Goal: Information Seeking & Learning: Learn about a topic

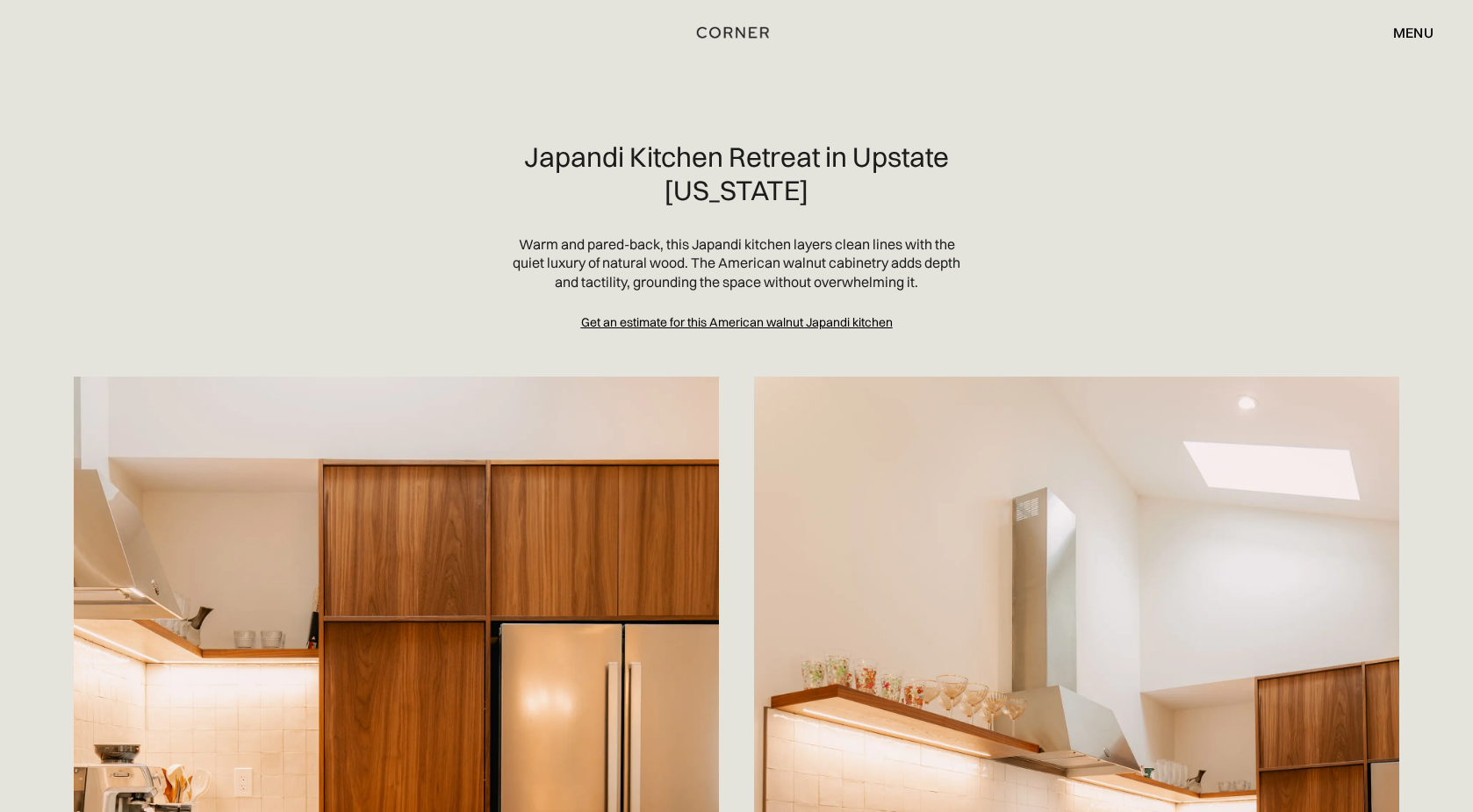
click at [1421, 27] on div "menu" at bounding box center [1413, 32] width 40 height 14
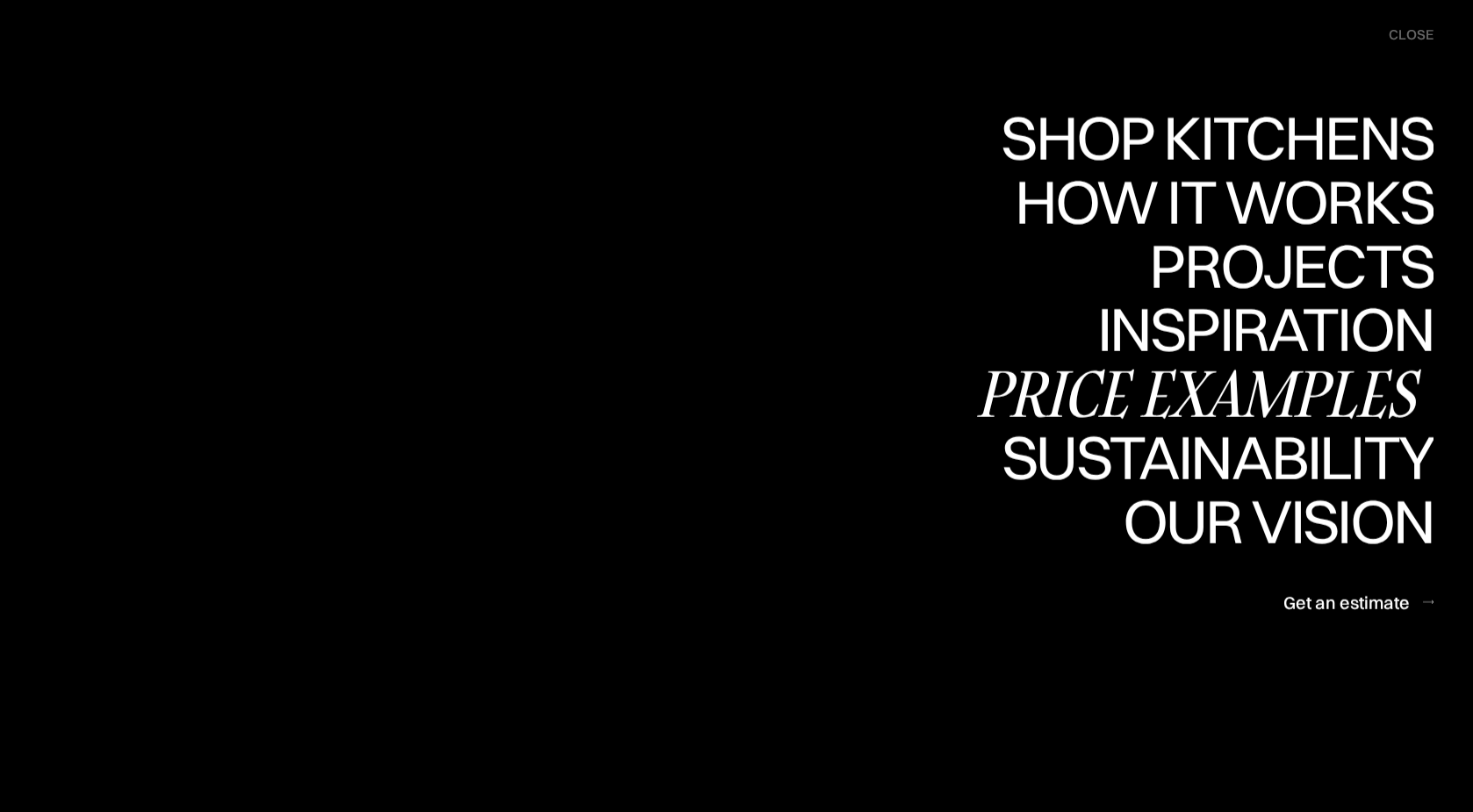
click at [1191, 402] on div "Price examples" at bounding box center [1203, 392] width 460 height 61
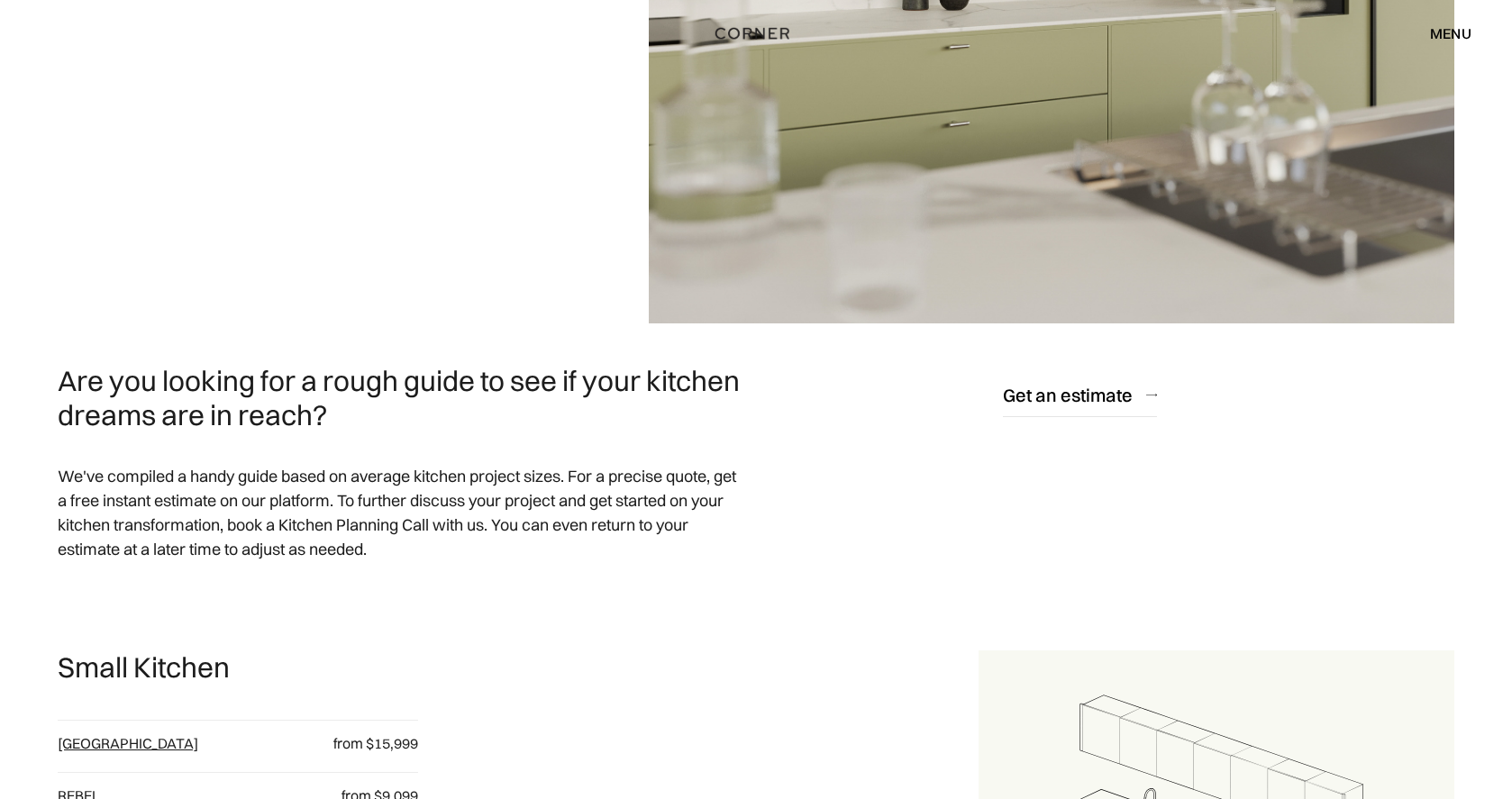
scroll to position [450, 0]
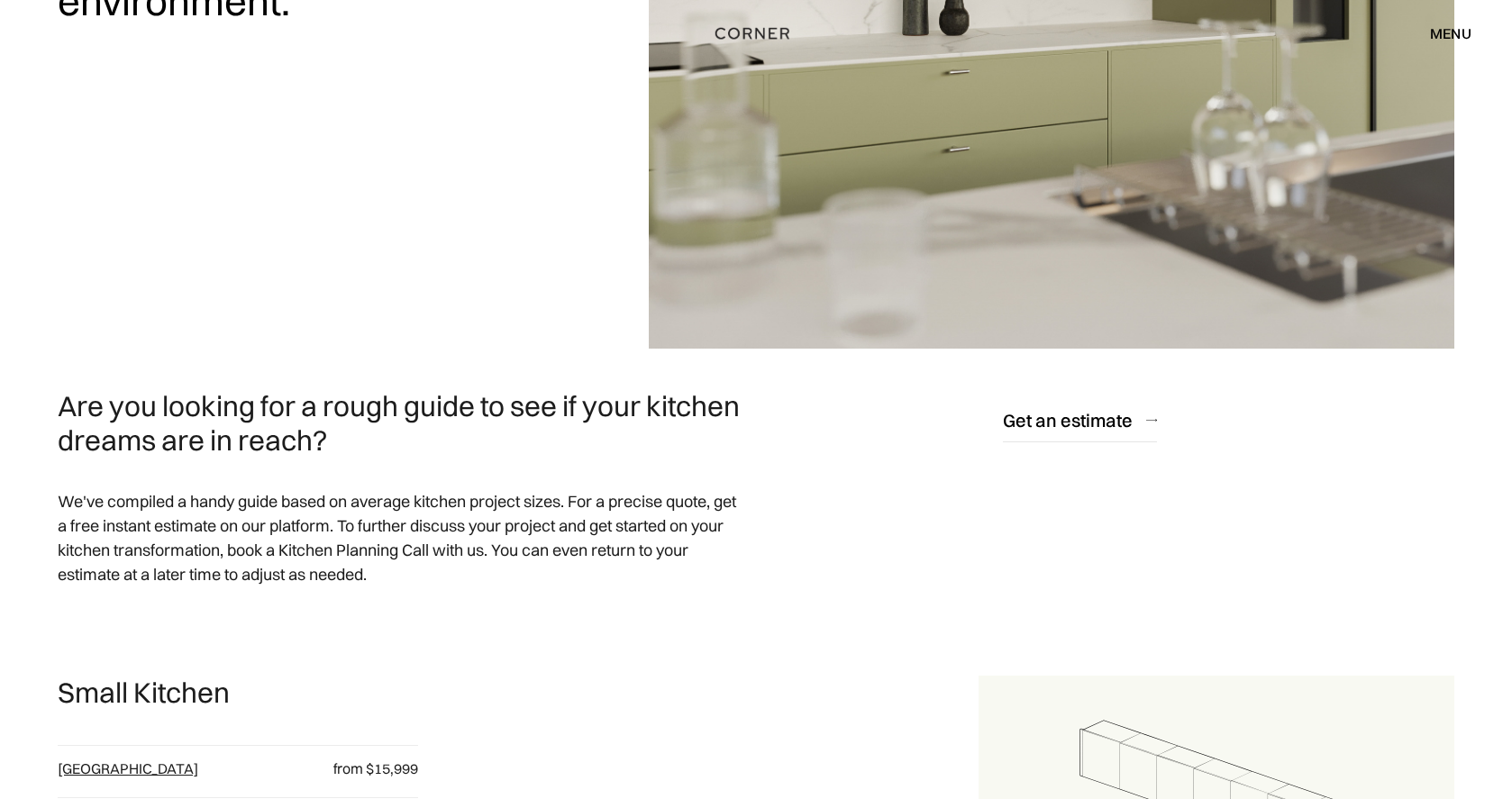
click at [1435, 41] on div "menu" at bounding box center [1450, 33] width 42 height 14
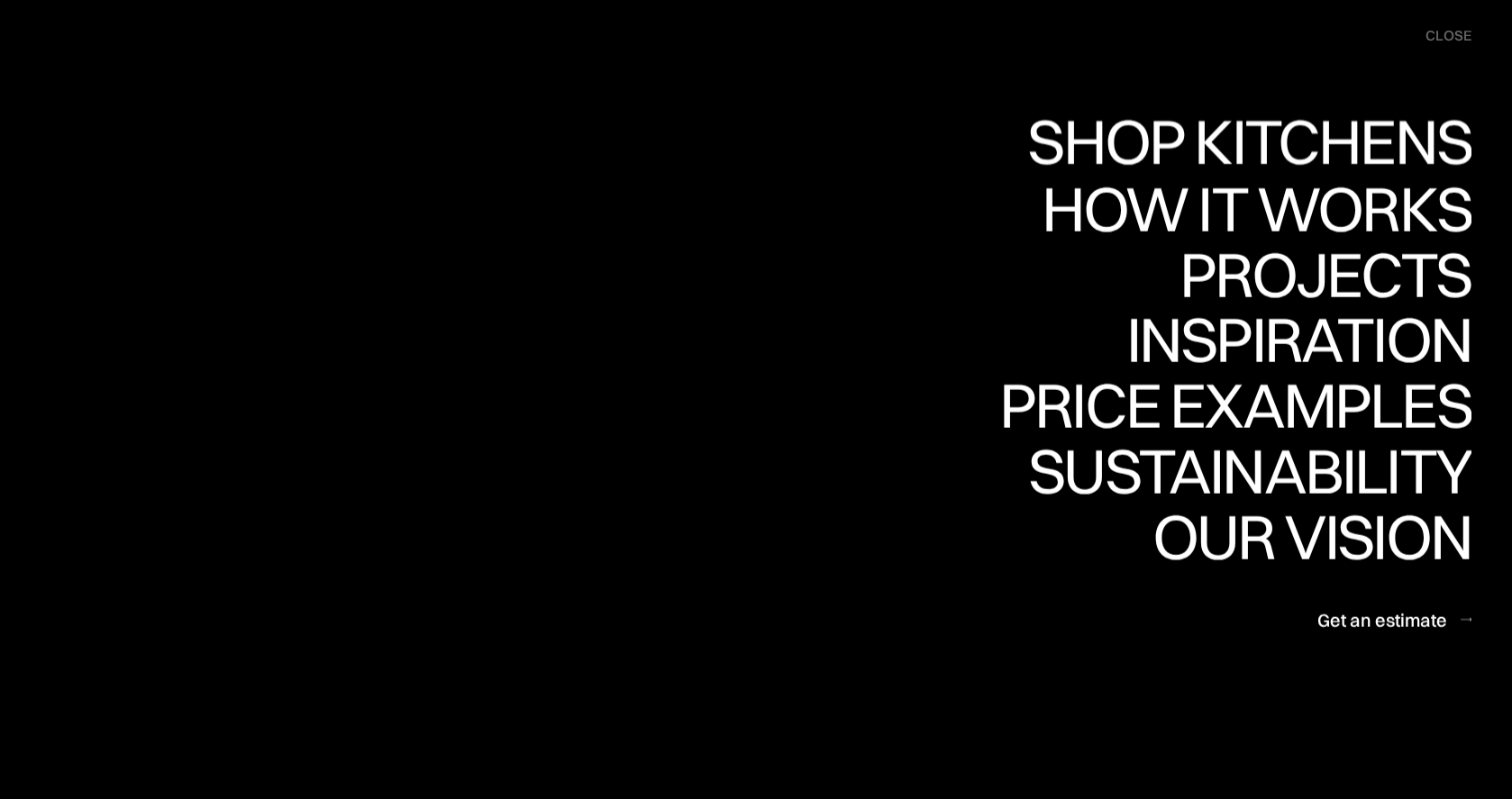
click at [1441, 34] on div "close" at bounding box center [1449, 36] width 46 height 20
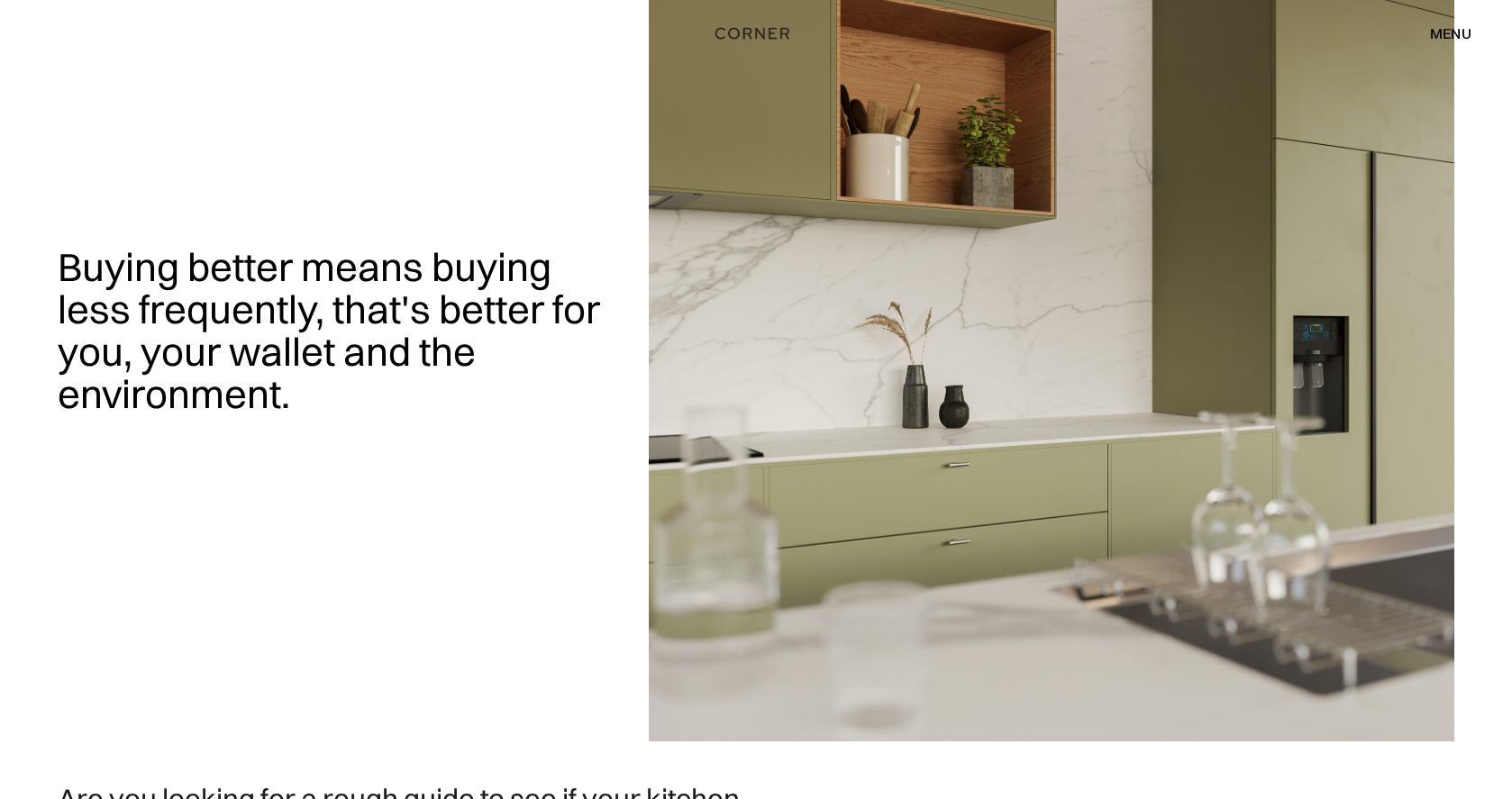
scroll to position [0, 0]
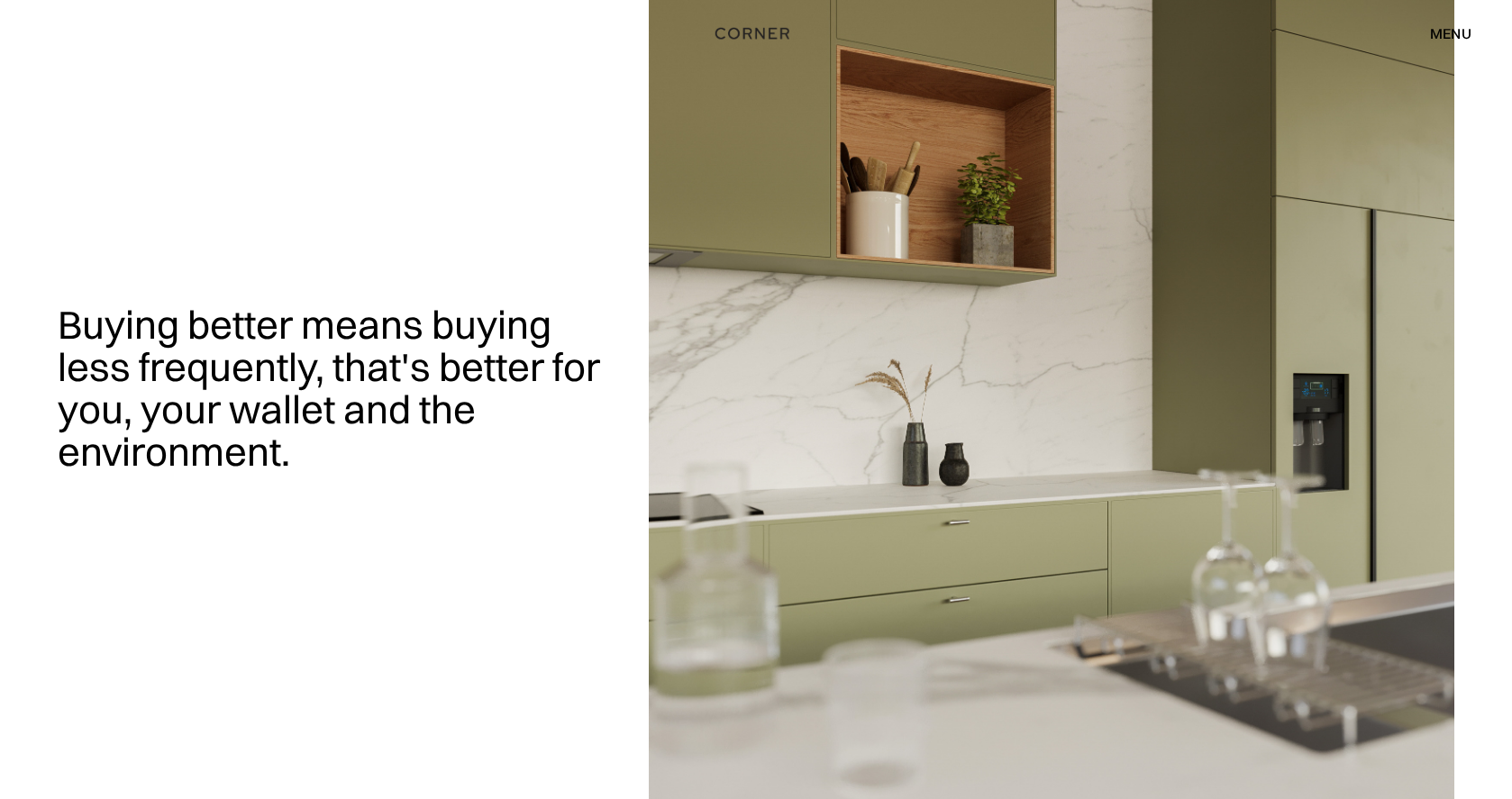
click at [1453, 41] on div "menu" at bounding box center [1450, 33] width 42 height 14
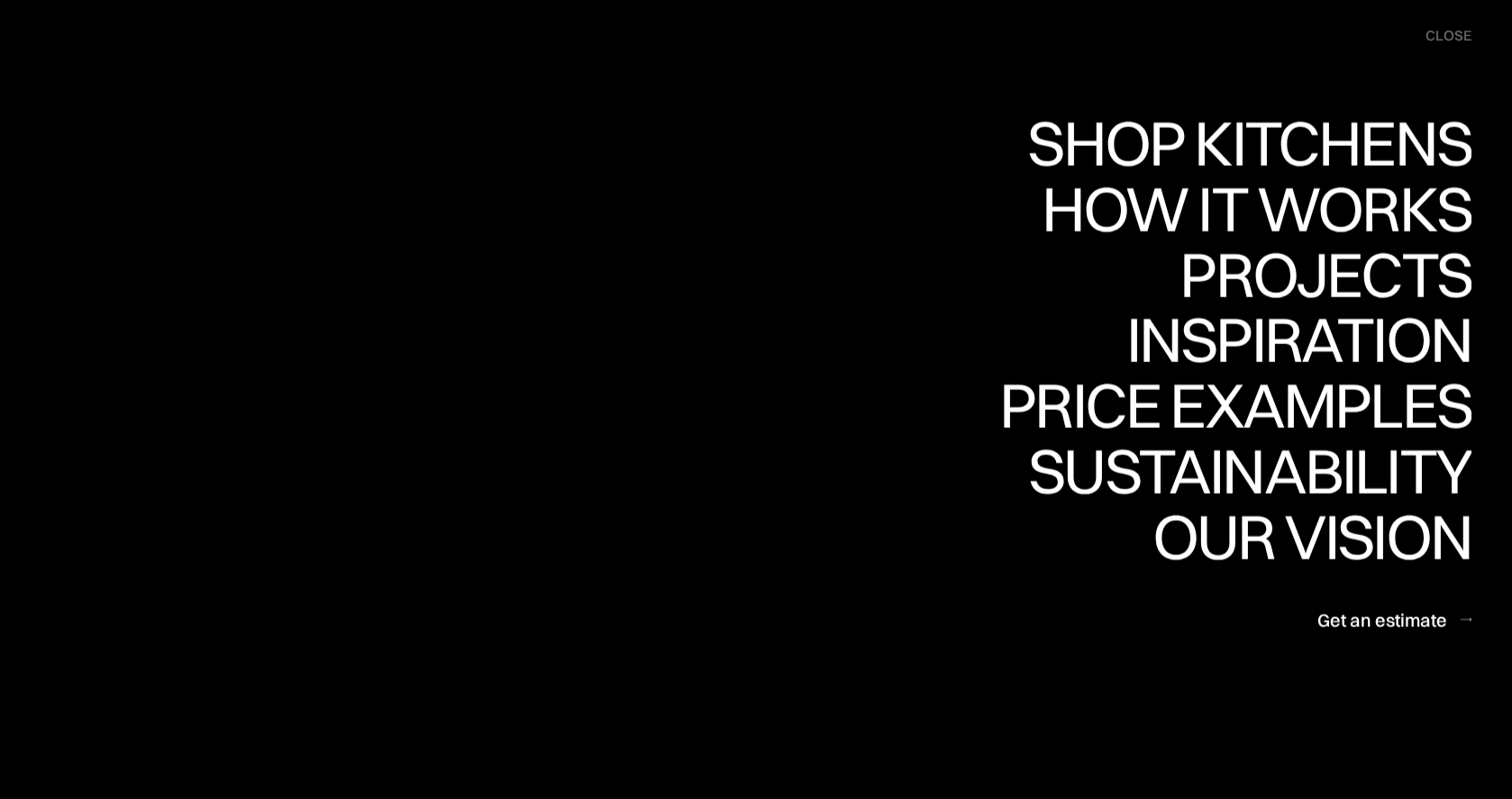
scroll to position [991, 0]
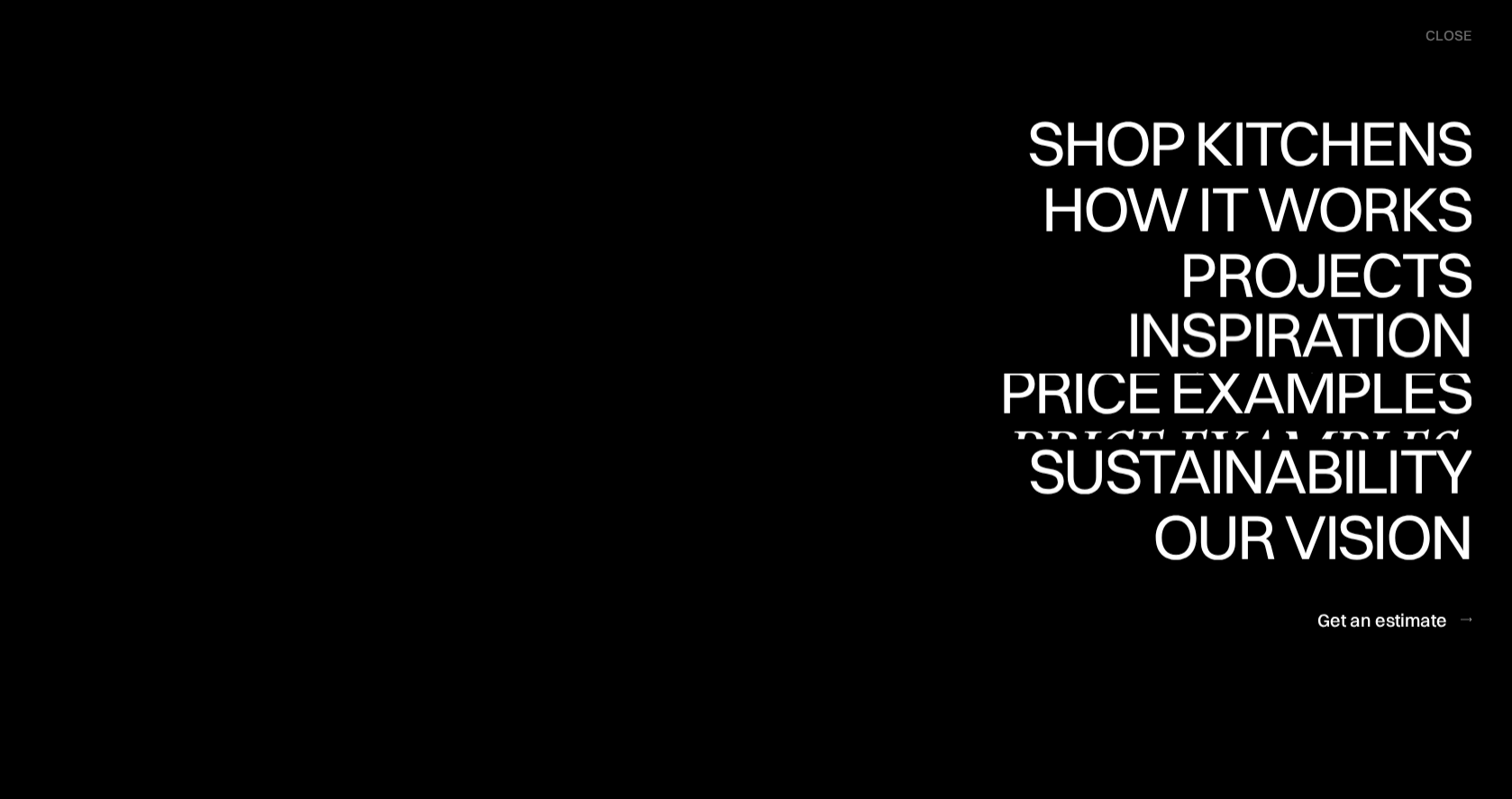
click at [1241, 395] on link "Price examples Price examples" at bounding box center [1235, 407] width 472 height 66
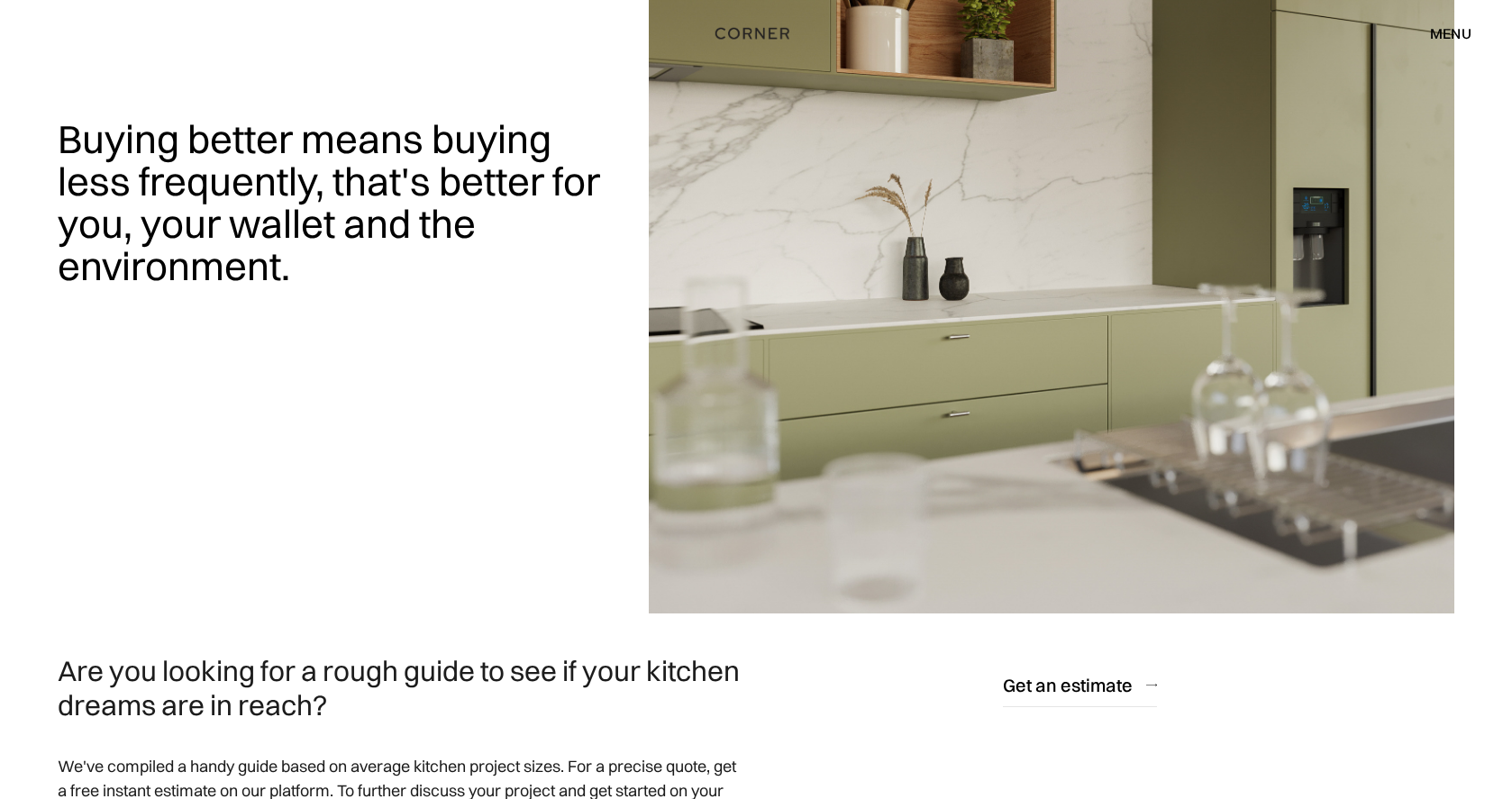
scroll to position [90, 0]
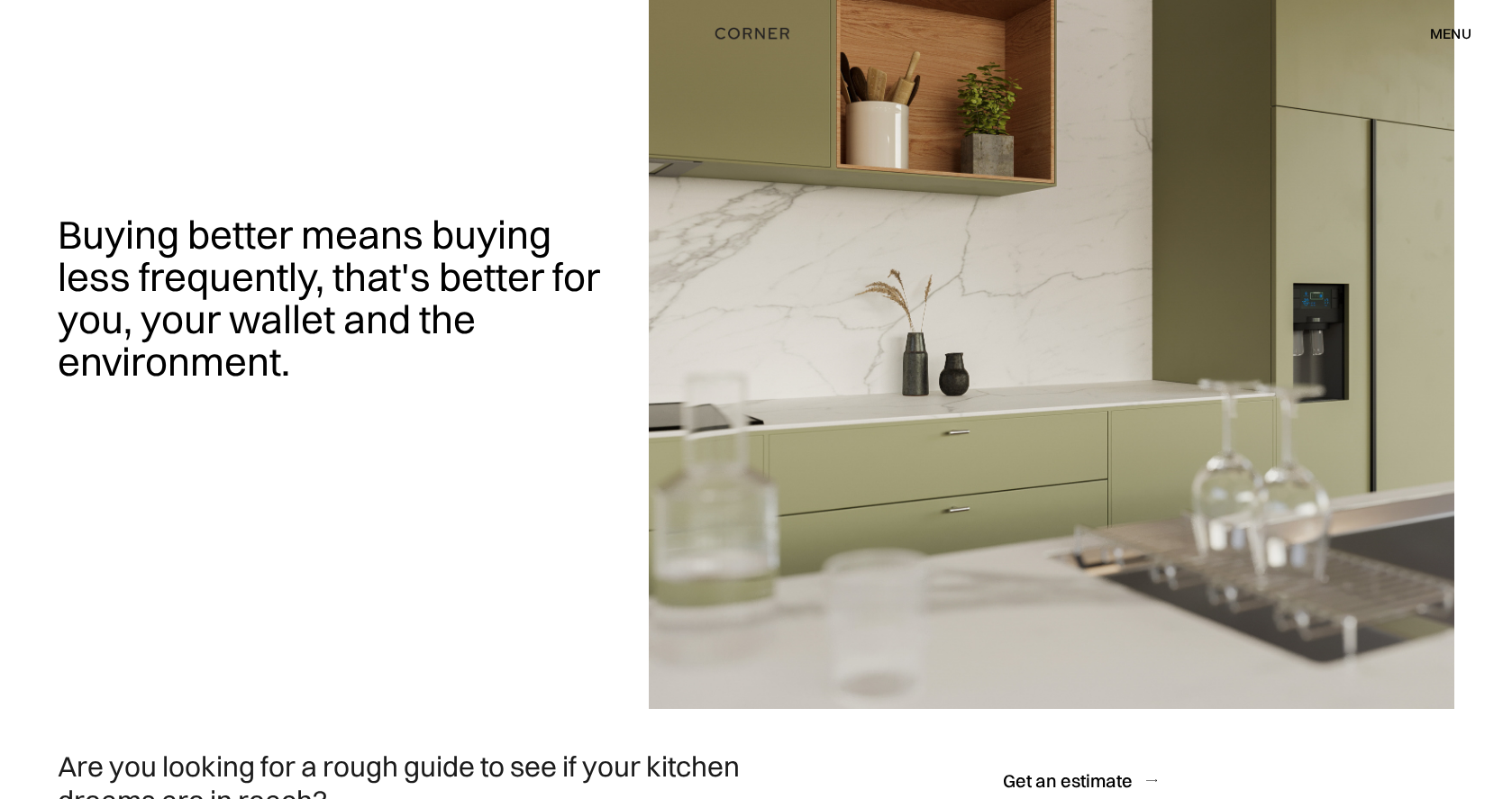
drag, startPoint x: 409, startPoint y: 204, endPoint x: 458, endPoint y: 180, distance: 54.6
click at [409, 204] on div "Buying better means buying less frequently, that's better for you, your wallet …" at bounding box center [756, 309] width 1397 height 799
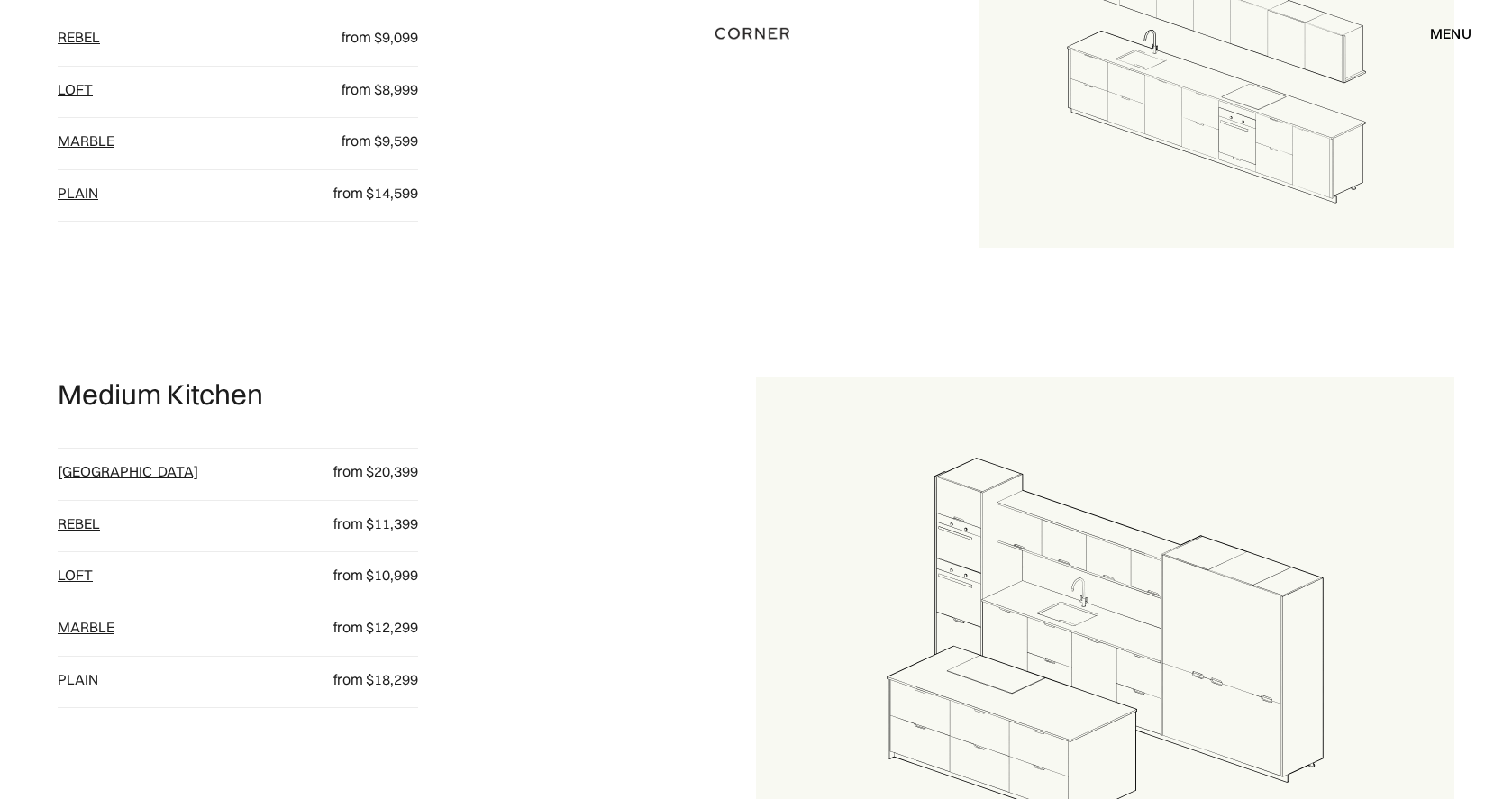
scroll to position [721, 0]
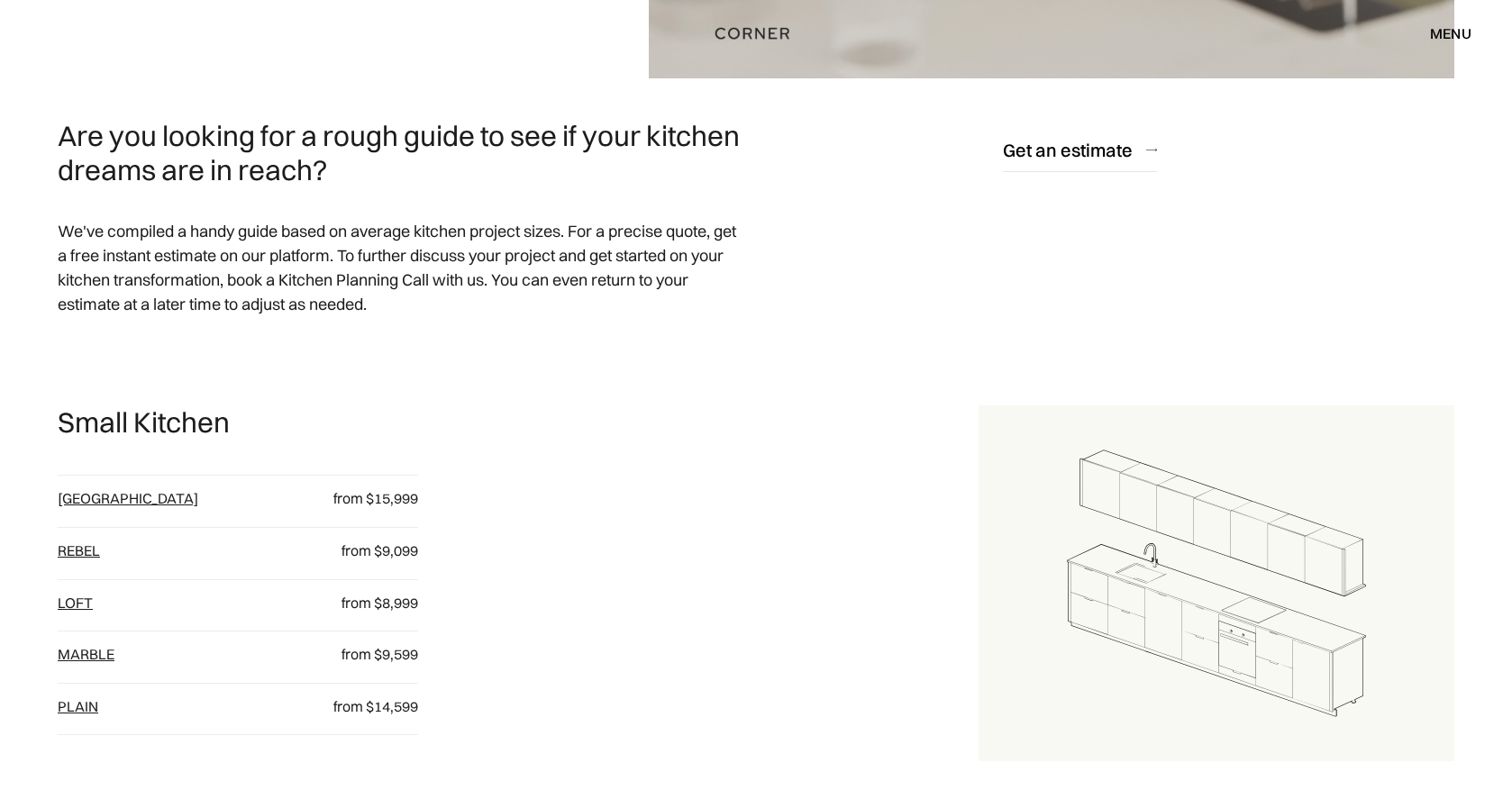
drag, startPoint x: 1490, startPoint y: 342, endPoint x: 1474, endPoint y: 330, distance: 20.0
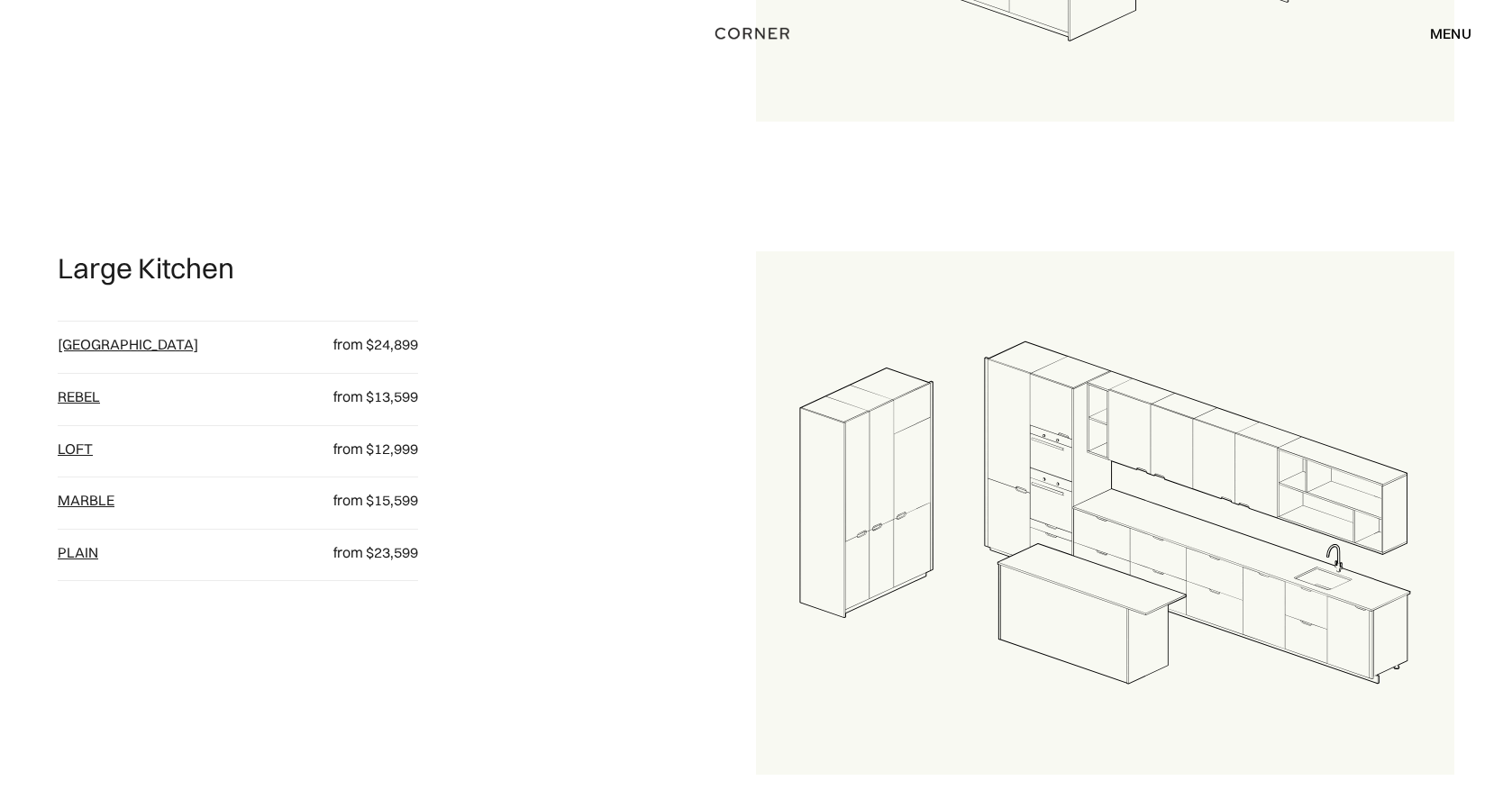
scroll to position [2162, 0]
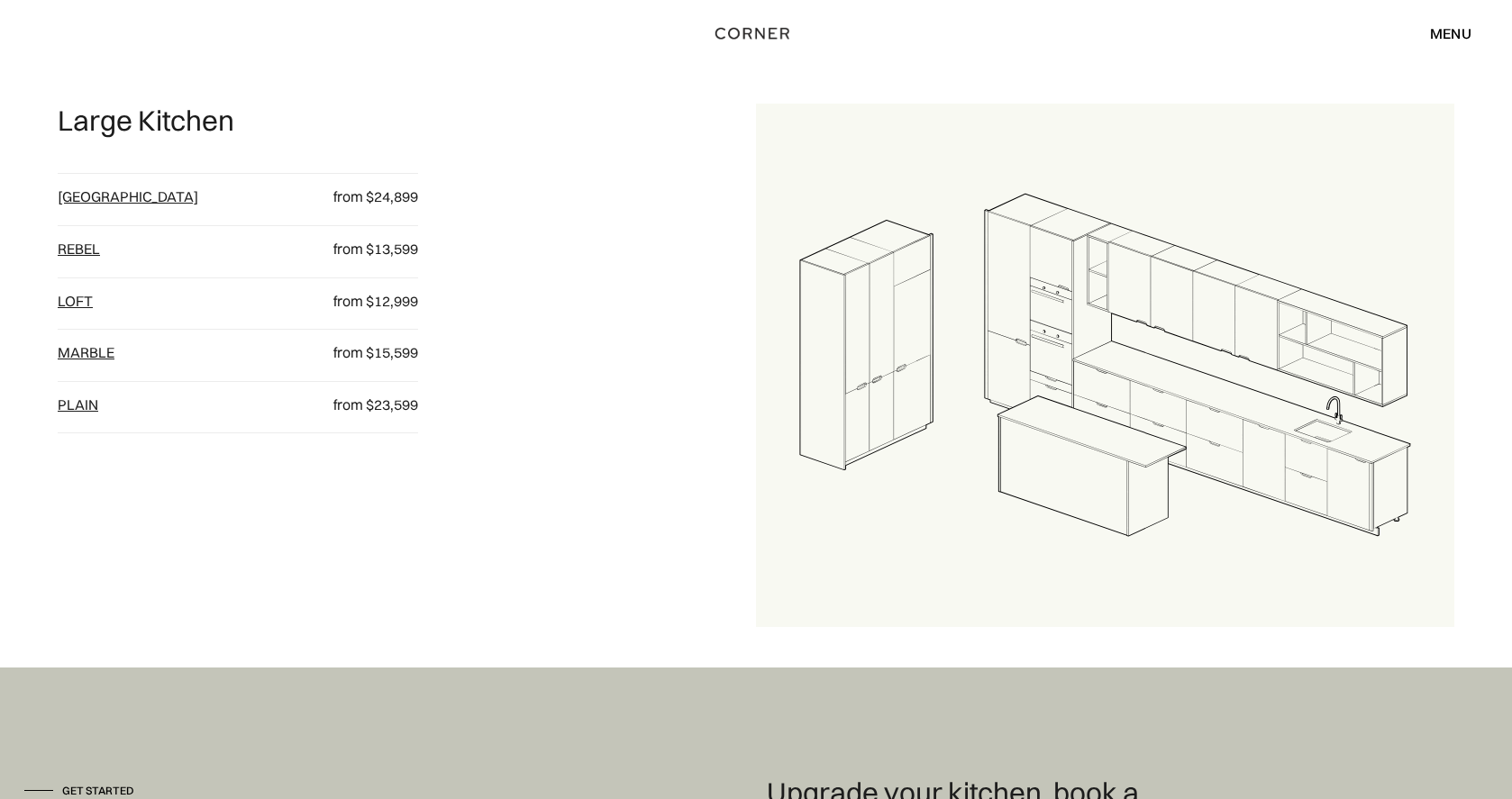
click at [1294, 118] on img at bounding box center [1105, 365] width 699 height 524
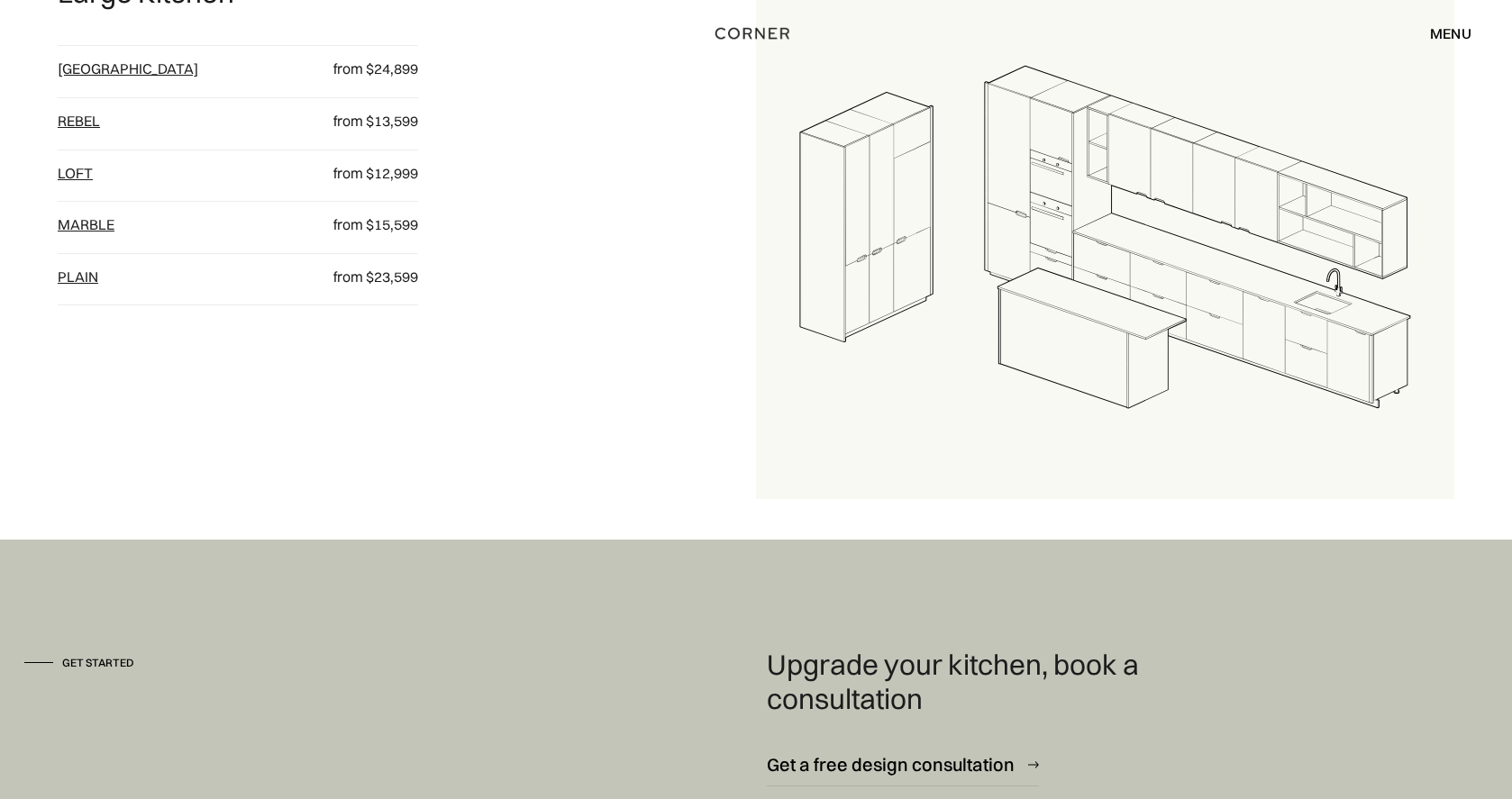
scroll to position [2343, 0]
